Goal: Complete application form: Complete application form

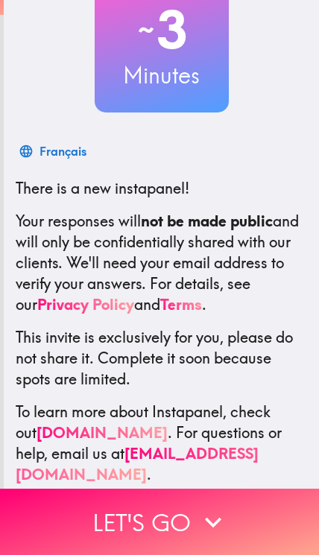
scroll to position [116, 0]
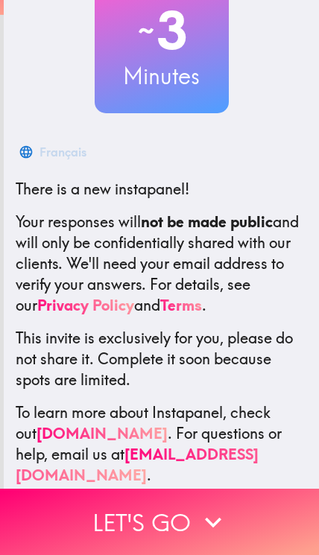
click at [218, 519] on icon "button" at bounding box center [213, 522] width 16 height 10
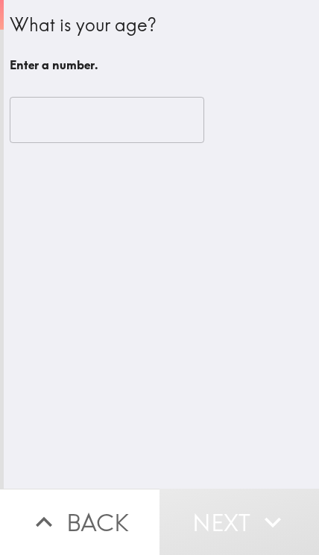
click at [54, 130] on input "number" at bounding box center [107, 120] width 194 height 46
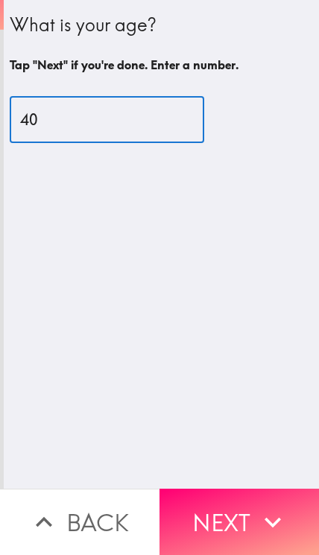
type input "40"
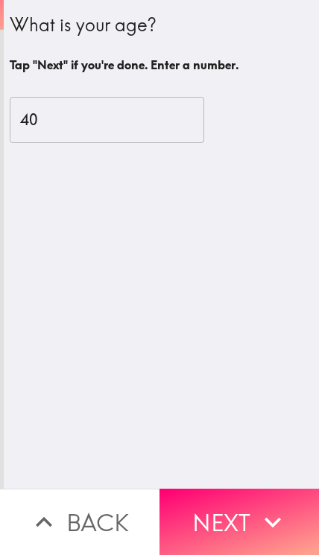
click at [238, 513] on button "Next" at bounding box center [238, 522] width 159 height 66
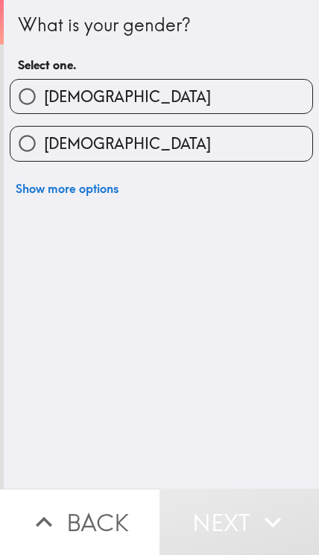
click at [39, 95] on input "[DEMOGRAPHIC_DATA]" at bounding box center [27, 97] width 34 height 34
radio input "true"
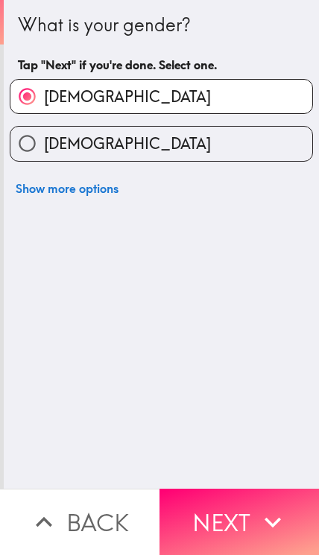
click at [241, 510] on button "Next" at bounding box center [238, 522] width 159 height 66
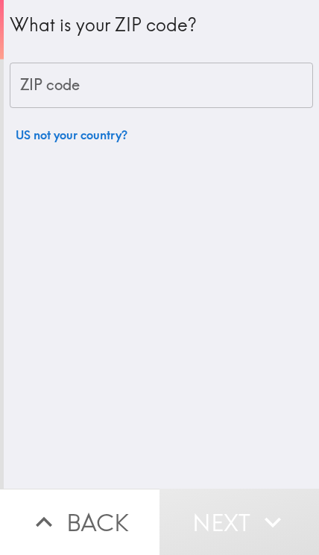
click at [42, 87] on div "ZIP code ZIP code" at bounding box center [161, 86] width 303 height 46
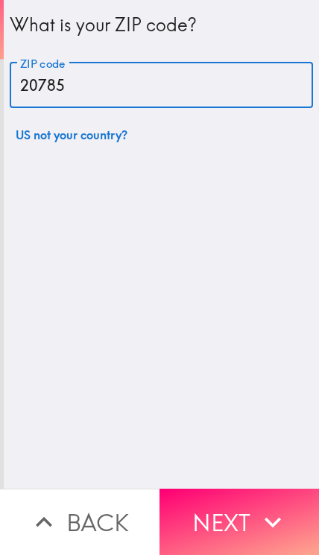
type input "20785"
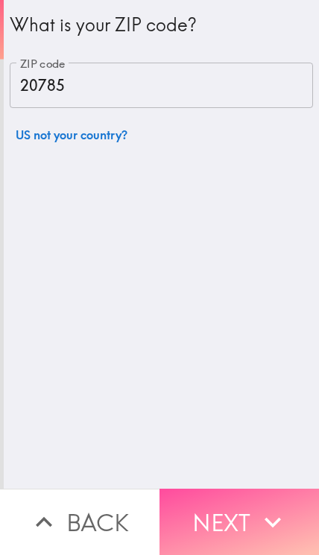
click at [249, 516] on button "Next" at bounding box center [238, 522] width 159 height 66
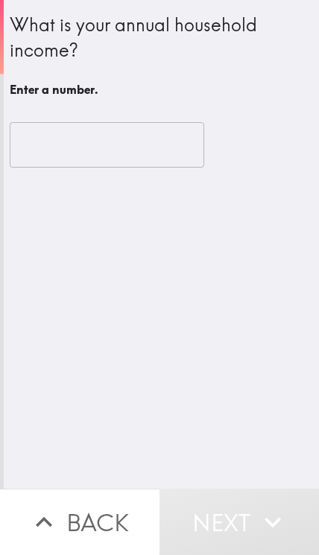
click at [49, 146] on input "number" at bounding box center [107, 145] width 194 height 46
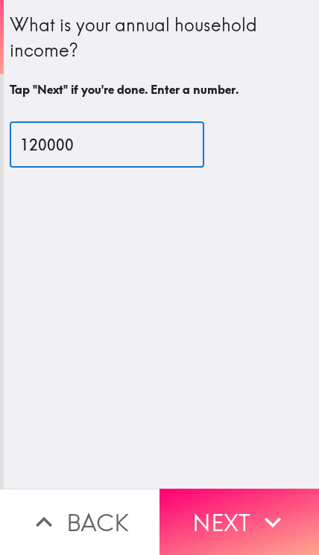
type input "120000"
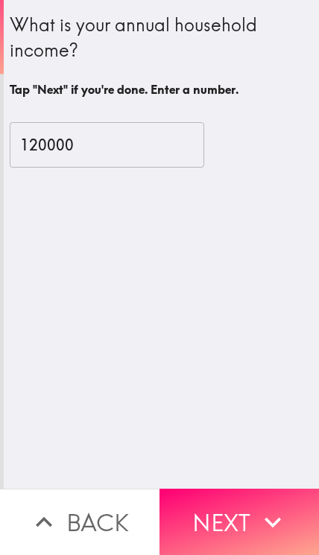
click at [255, 513] on button "Next" at bounding box center [238, 522] width 159 height 66
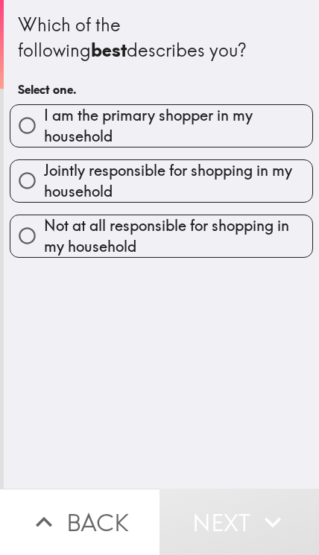
click at [42, 174] on input "Jointly responsible for shopping in my household" at bounding box center [27, 181] width 34 height 34
radio input "true"
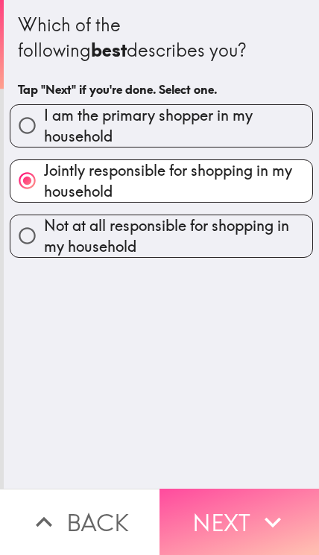
click at [254, 512] on button "Next" at bounding box center [238, 522] width 159 height 66
